Goal: Task Accomplishment & Management: Manage account settings

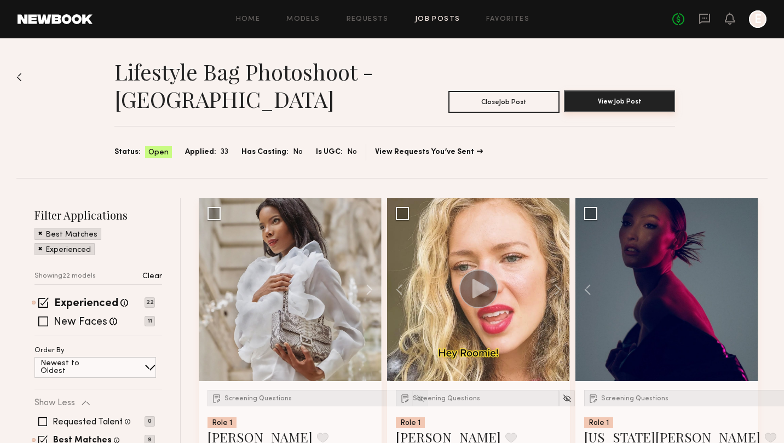
click at [594, 107] on button "View Job Post" at bounding box center [619, 101] width 111 height 22
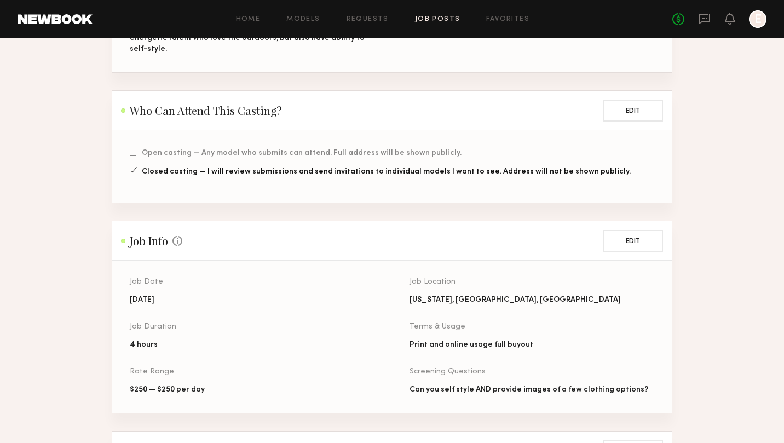
scroll to position [271, 0]
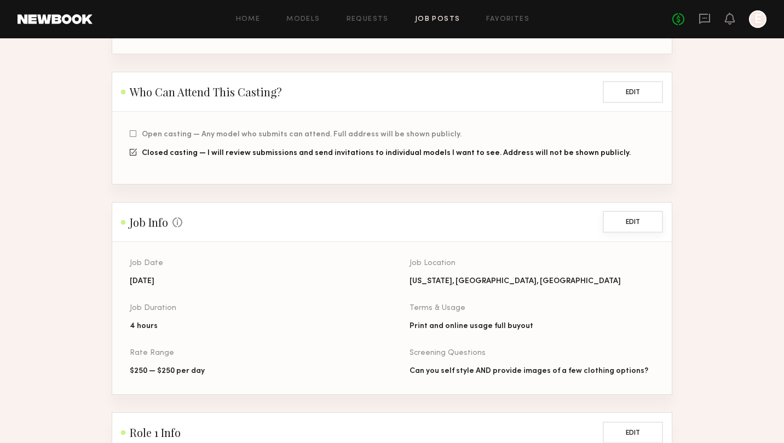
click at [623, 211] on button "Edit" at bounding box center [633, 222] width 60 height 22
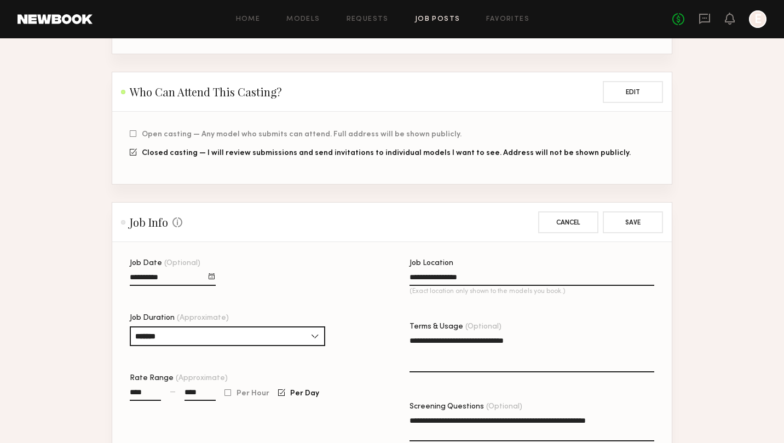
click at [213, 273] on div at bounding box center [212, 276] width 6 height 6
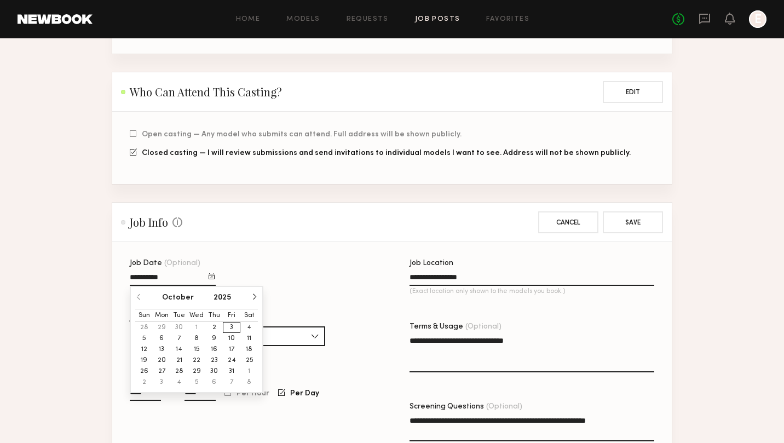
click at [159, 333] on button "6" at bounding box center [162, 338] width 18 height 11
type input "**********"
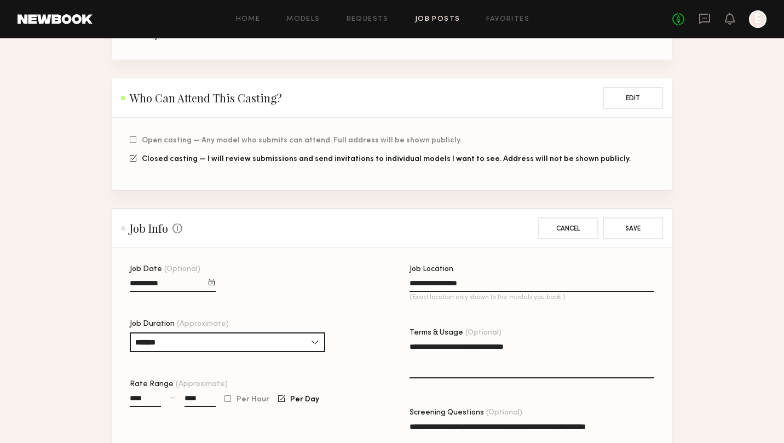
scroll to position [84, 0]
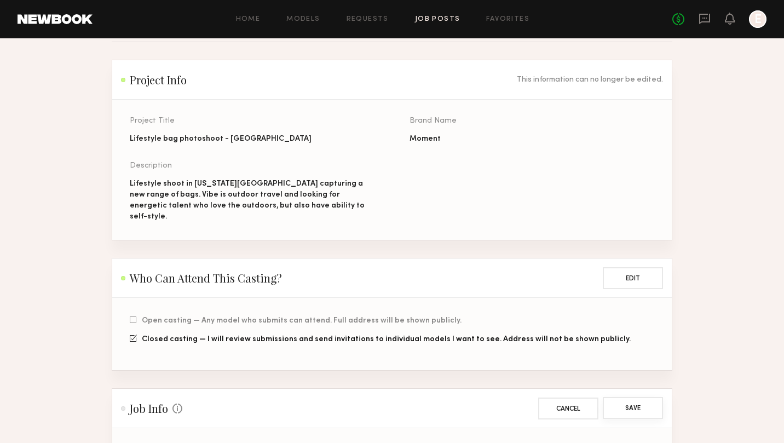
click at [628, 397] on button "Save" at bounding box center [633, 408] width 60 height 22
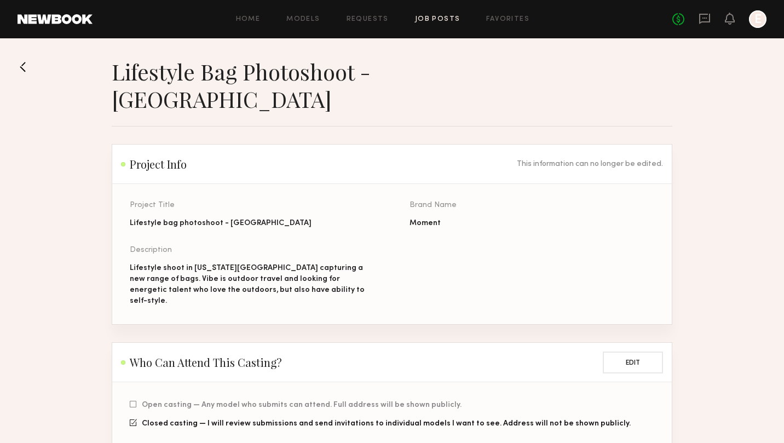
click at [245, 24] on div "Home Models Requests Job Posts Favorites Sign Out No fees up to $5,000 E" at bounding box center [430, 19] width 674 height 18
click at [701, 18] on icon at bounding box center [705, 19] width 12 height 12
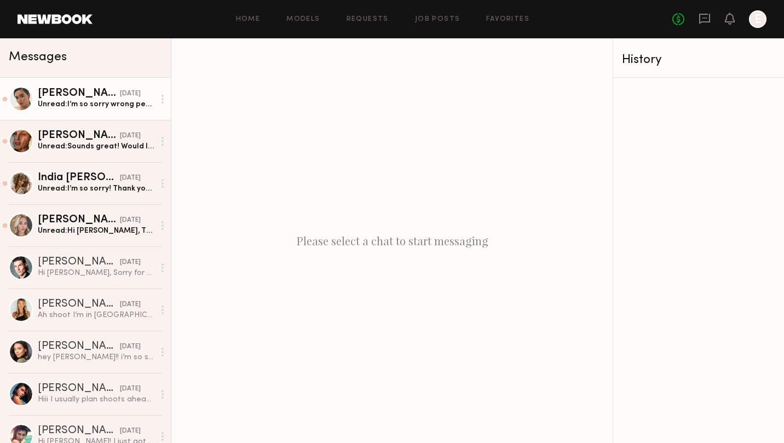
click at [94, 106] on div "Unread: I’m so sorry wrong person!" at bounding box center [96, 104] width 117 height 10
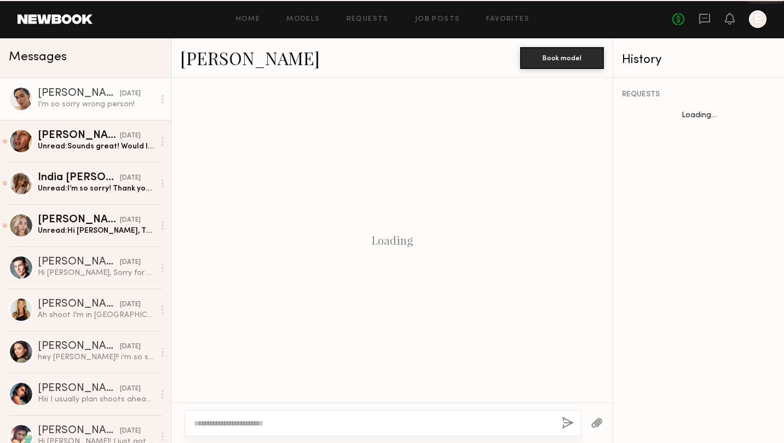
scroll to position [889, 0]
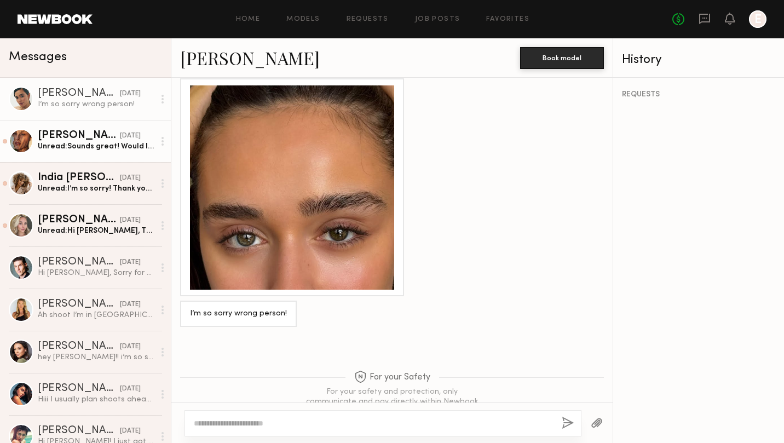
click at [92, 154] on link "[PERSON_NAME] [DATE] Unread: Sounds great! Would love to work with you in the f…" at bounding box center [85, 141] width 171 height 42
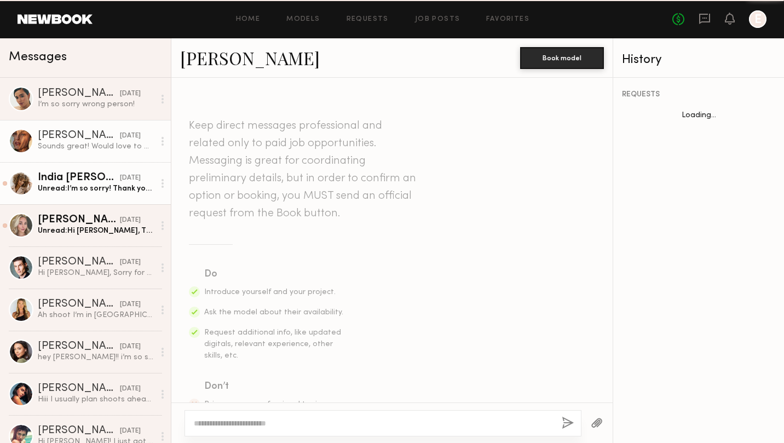
scroll to position [682, 0]
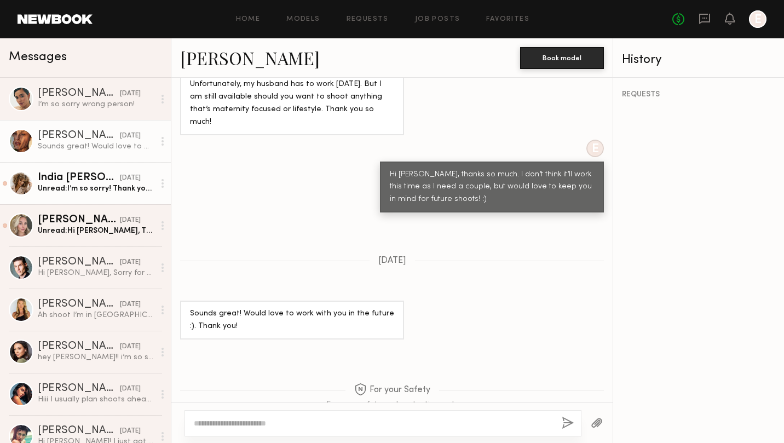
click at [90, 197] on link "India [PERSON_NAME] [DATE] Unread: I’m so sorry! Thank you for your interest Be…" at bounding box center [85, 183] width 171 height 42
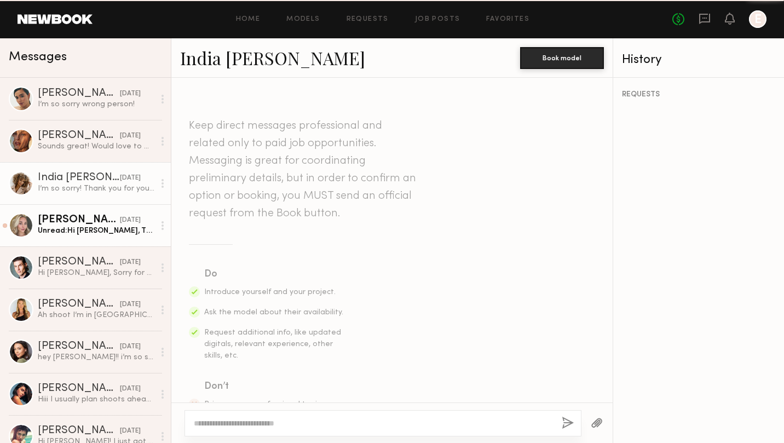
scroll to position [734, 0]
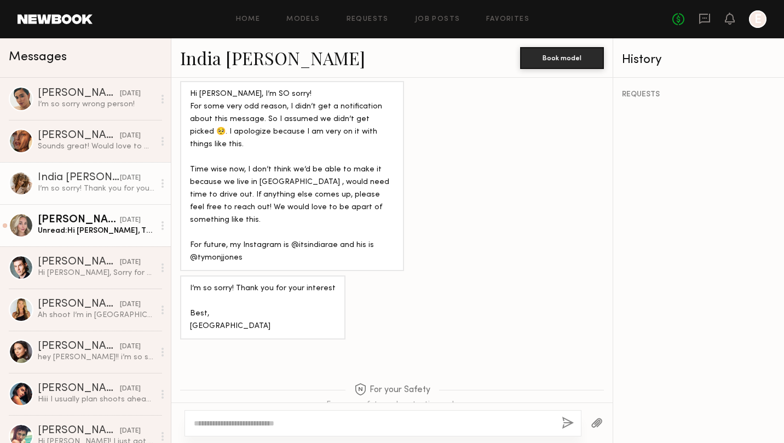
click at [85, 230] on div "Unread: Hi [PERSON_NAME], Thank you for your message! Unfortunately no, we alre…" at bounding box center [96, 231] width 117 height 10
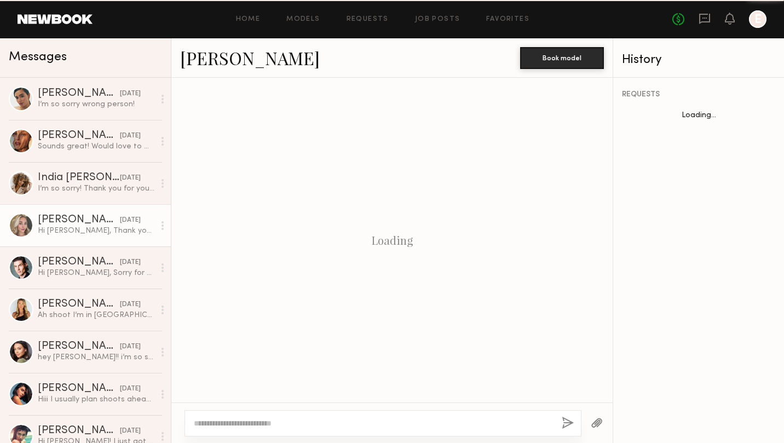
scroll to position [456, 0]
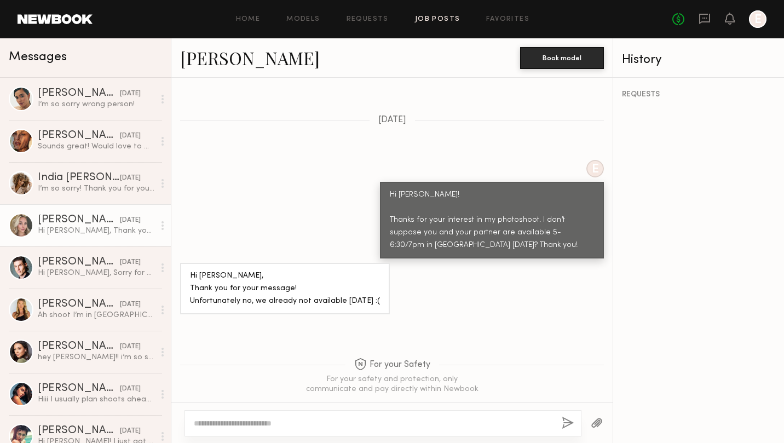
click at [433, 17] on link "Job Posts" at bounding box center [437, 19] width 45 height 7
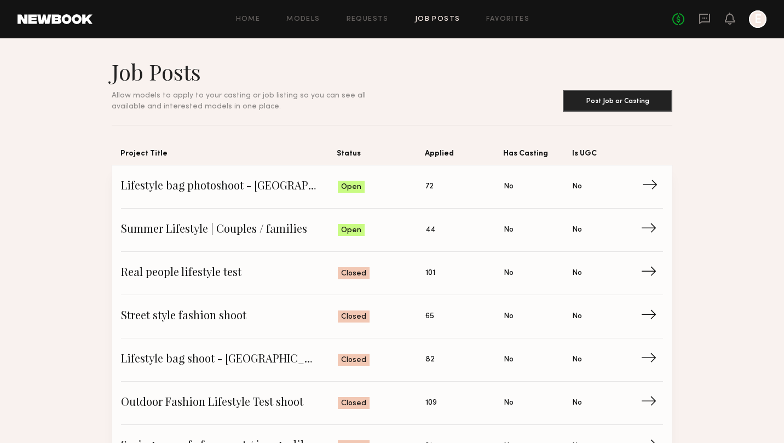
click at [421, 184] on span "Status: Open" at bounding box center [382, 187] width 88 height 16
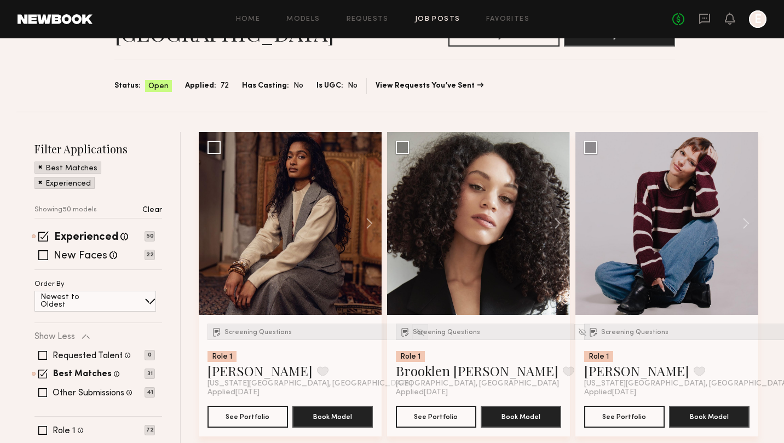
scroll to position [73, 0]
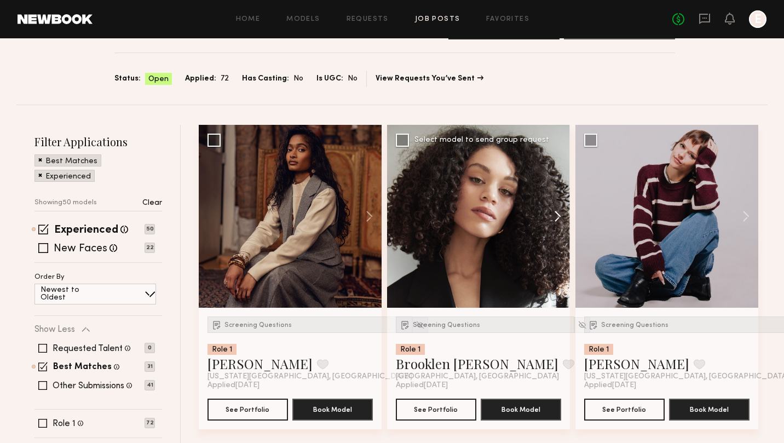
click at [556, 215] on button at bounding box center [552, 216] width 35 height 183
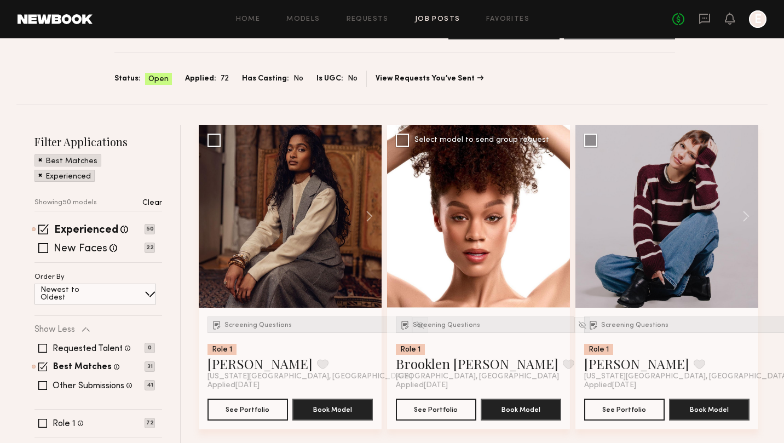
click at [556, 215] on button at bounding box center [552, 216] width 35 height 183
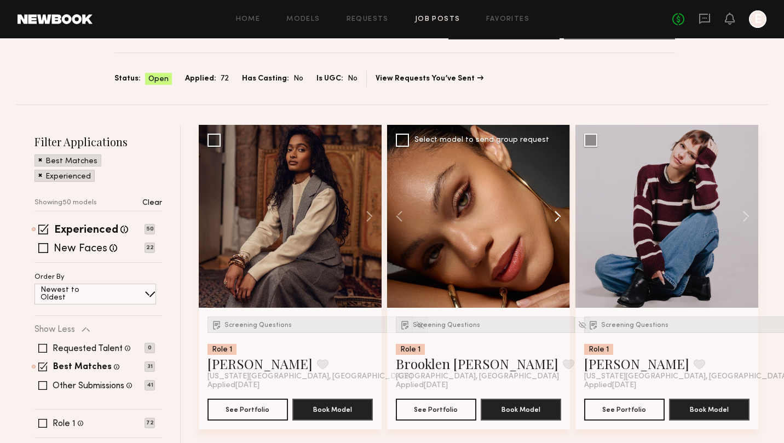
click at [556, 215] on button at bounding box center [552, 216] width 35 height 183
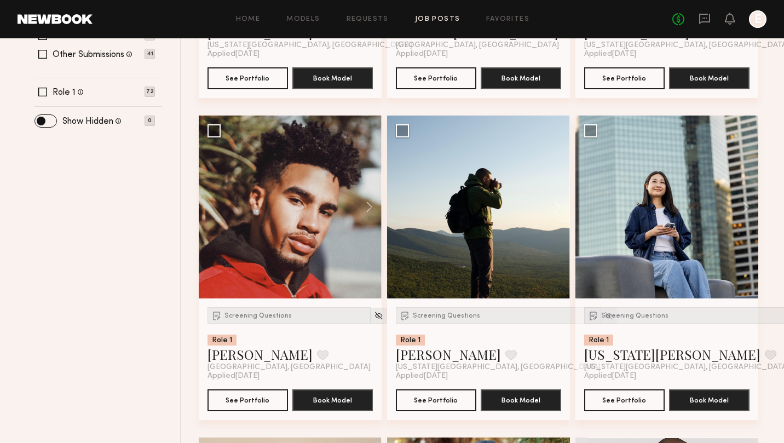
scroll to position [417, 0]
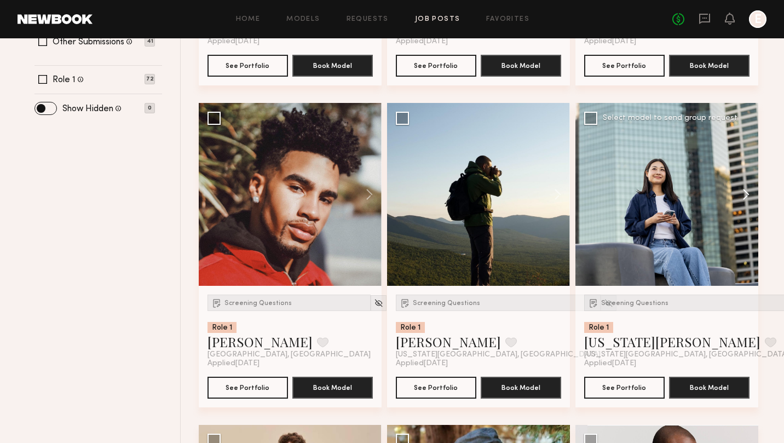
click at [744, 195] on button at bounding box center [740, 194] width 35 height 183
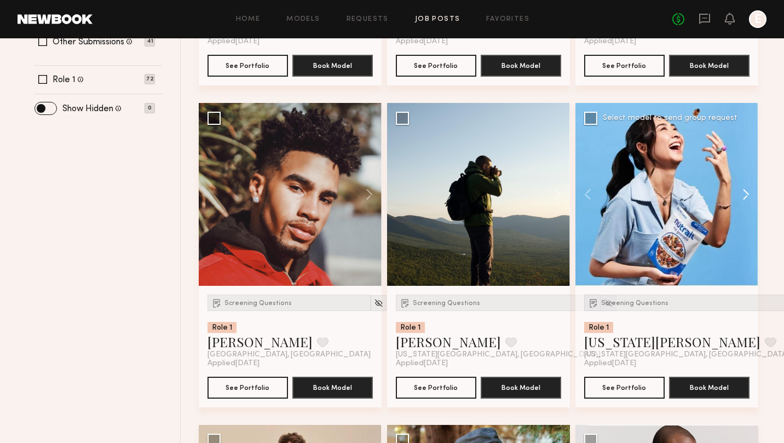
click at [744, 195] on button at bounding box center [740, 194] width 35 height 183
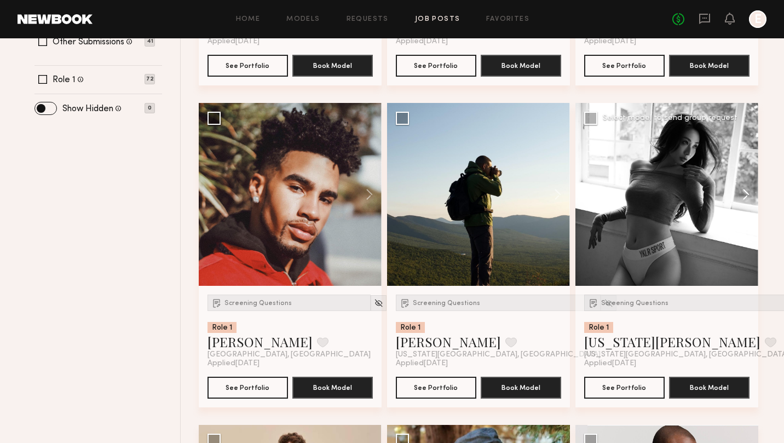
click at [744, 195] on button at bounding box center [740, 194] width 35 height 183
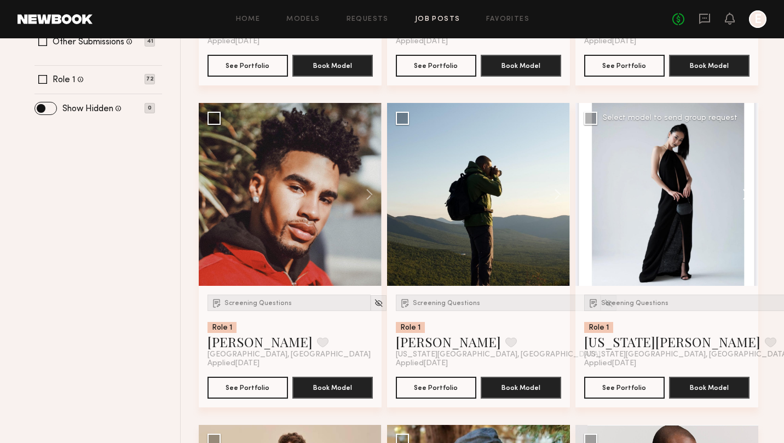
click at [744, 195] on button at bounding box center [740, 194] width 35 height 183
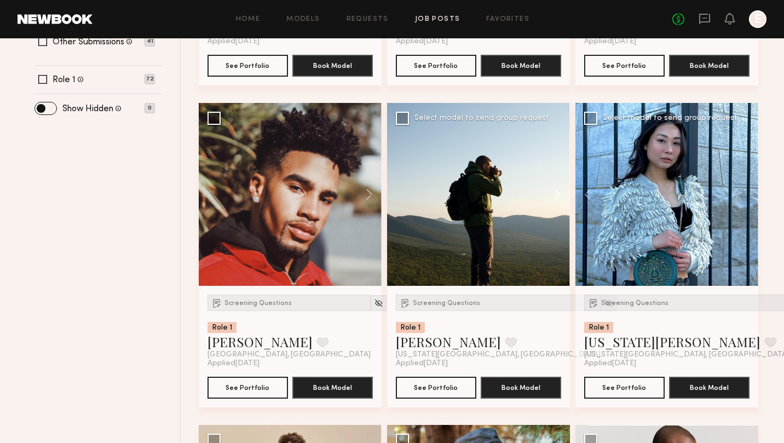
click at [555, 192] on button at bounding box center [552, 194] width 35 height 183
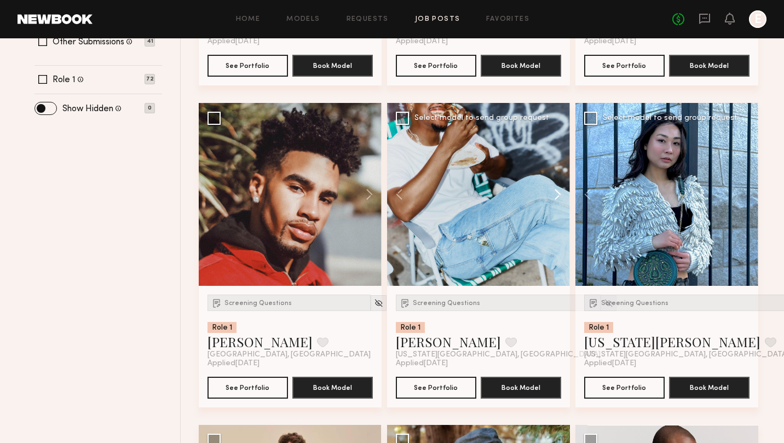
click at [555, 192] on button at bounding box center [552, 194] width 35 height 183
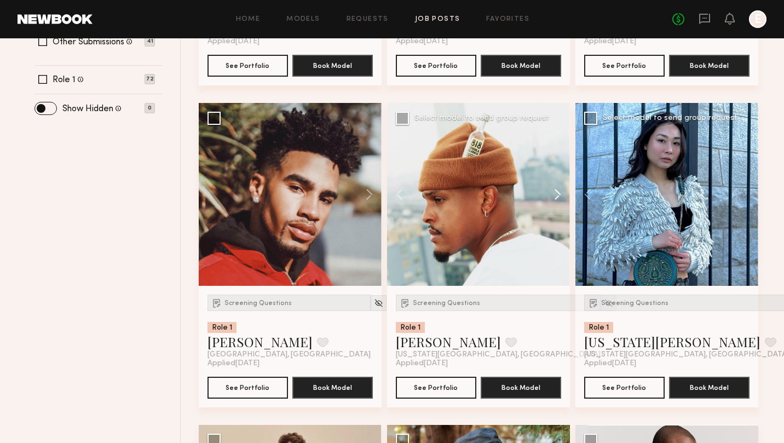
click at [555, 192] on button at bounding box center [552, 194] width 35 height 183
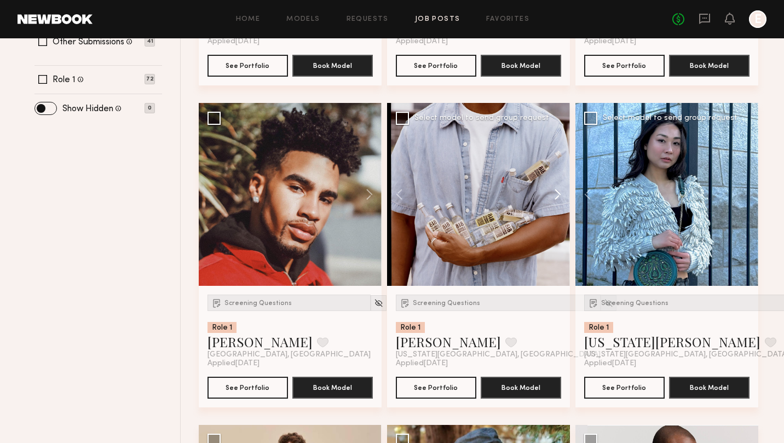
click at [555, 192] on button at bounding box center [552, 194] width 35 height 183
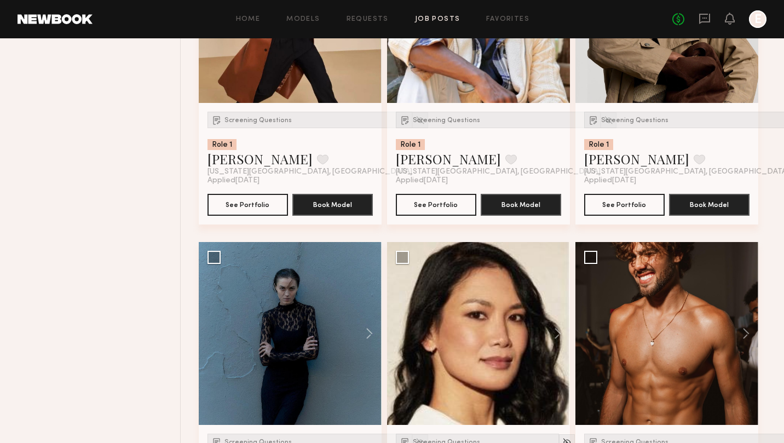
scroll to position [973, 0]
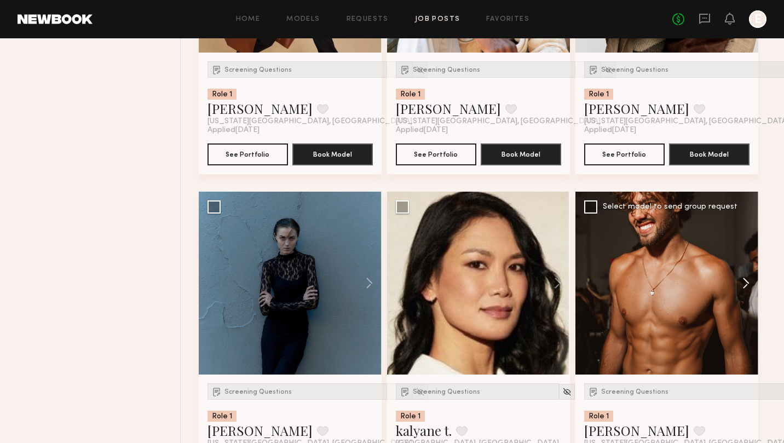
click at [743, 281] on button at bounding box center [740, 283] width 35 height 183
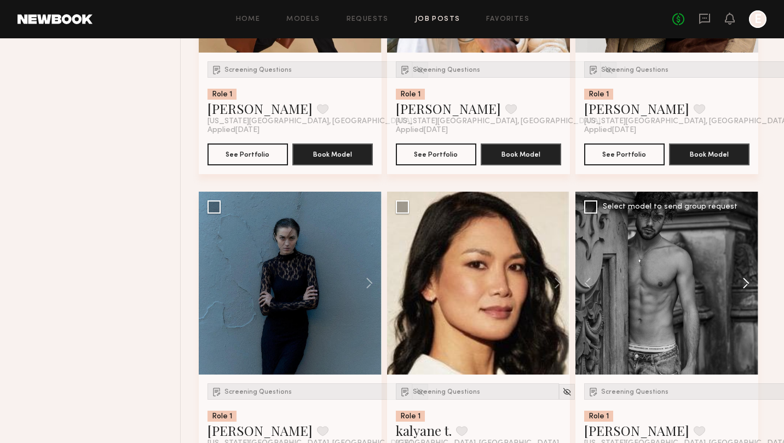
click at [743, 281] on button at bounding box center [740, 283] width 35 height 183
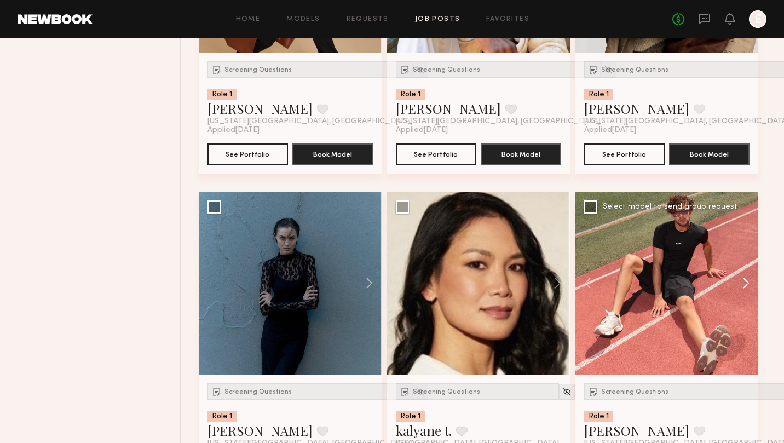
click at [743, 281] on button at bounding box center [740, 283] width 35 height 183
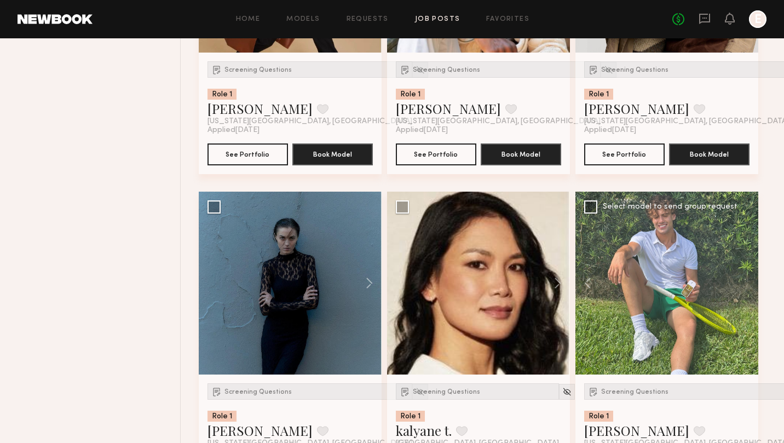
click at [743, 281] on div at bounding box center [667, 283] width 183 height 183
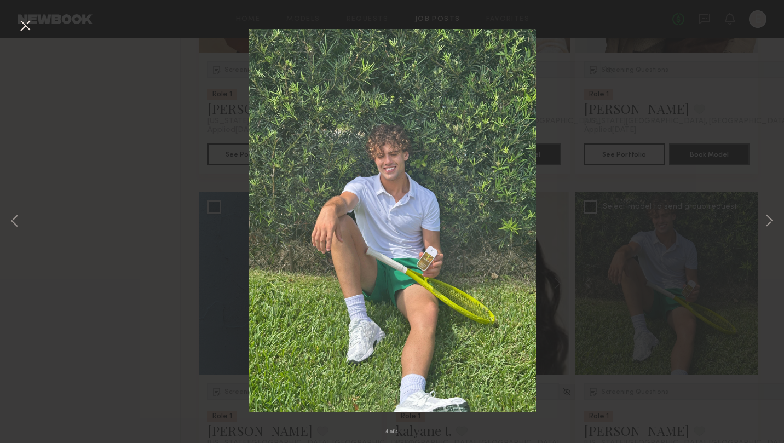
click at [687, 195] on div "4 of 4" at bounding box center [392, 221] width 784 height 443
click at [24, 29] on button at bounding box center [25, 26] width 18 height 20
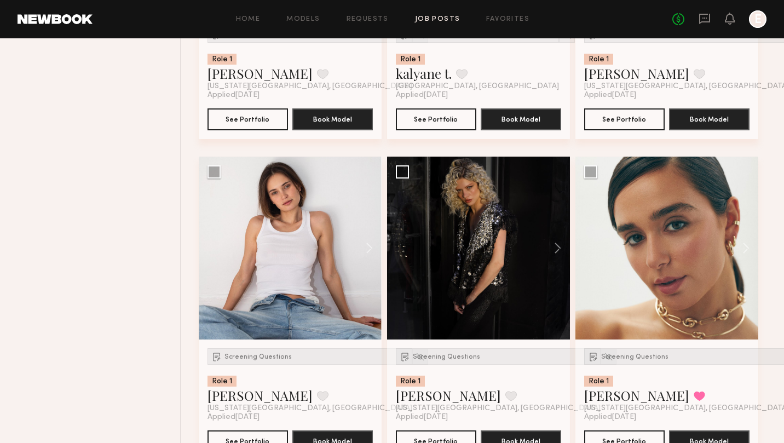
scroll to position [1382, 0]
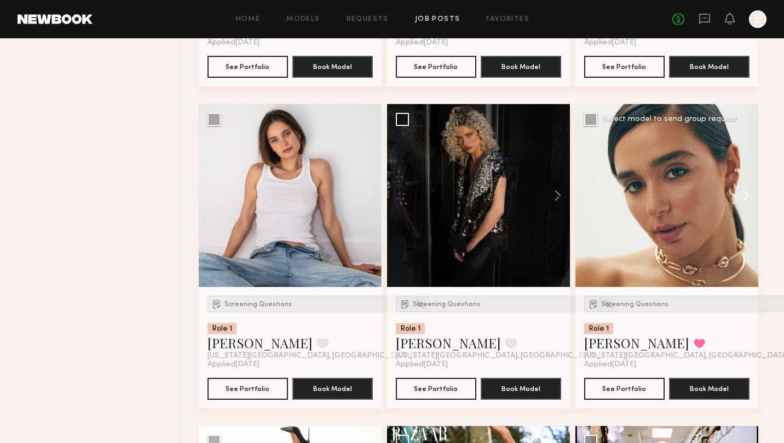
click at [745, 194] on button at bounding box center [740, 195] width 35 height 183
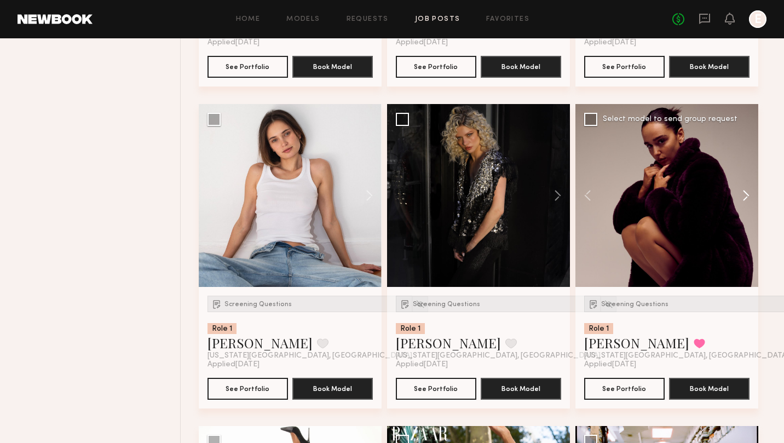
click at [745, 194] on button at bounding box center [740, 195] width 35 height 183
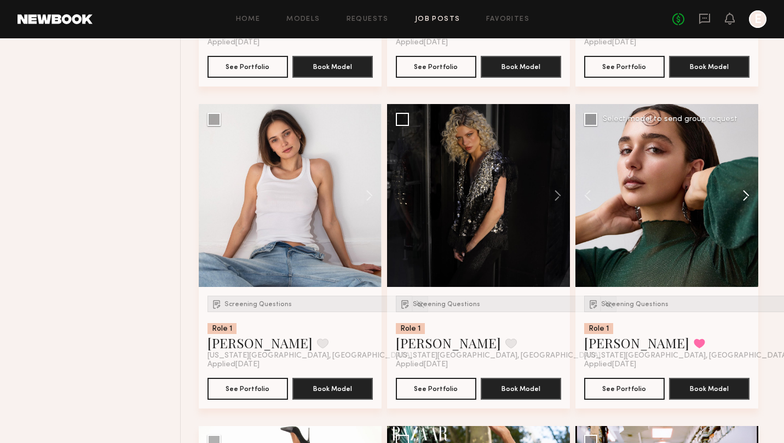
click at [745, 194] on button at bounding box center [740, 195] width 35 height 183
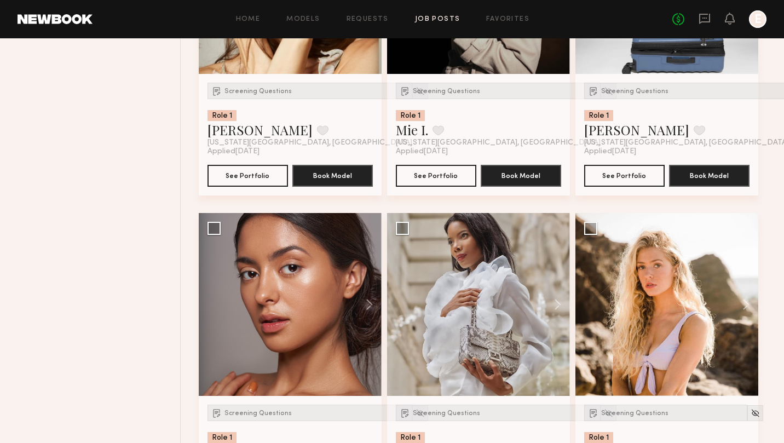
scroll to position [2978, 0]
